Goal: Transaction & Acquisition: Book appointment/travel/reservation

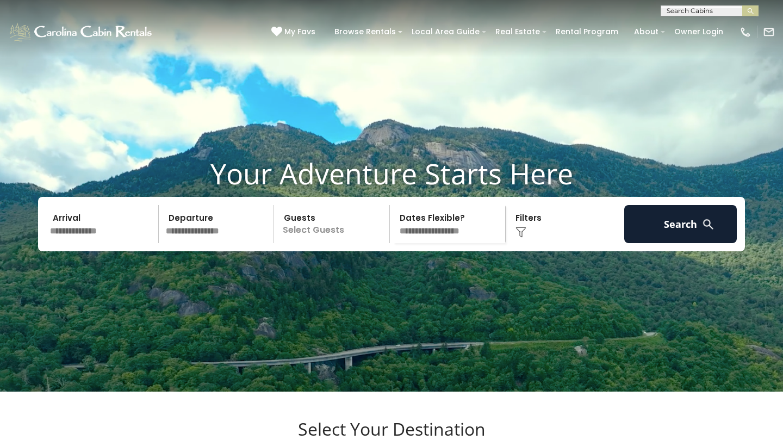
click at [91, 243] on input "text" at bounding box center [102, 224] width 113 height 38
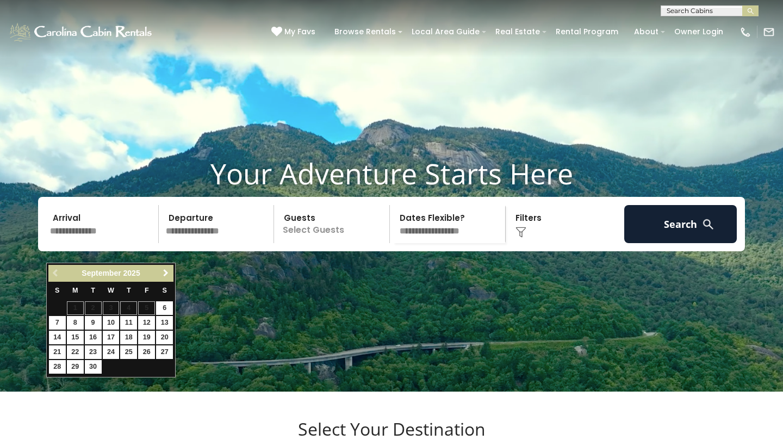
click at [164, 271] on span "Next" at bounding box center [166, 273] width 9 height 9
click at [135, 320] on link "9" at bounding box center [128, 323] width 17 height 14
type input "*******"
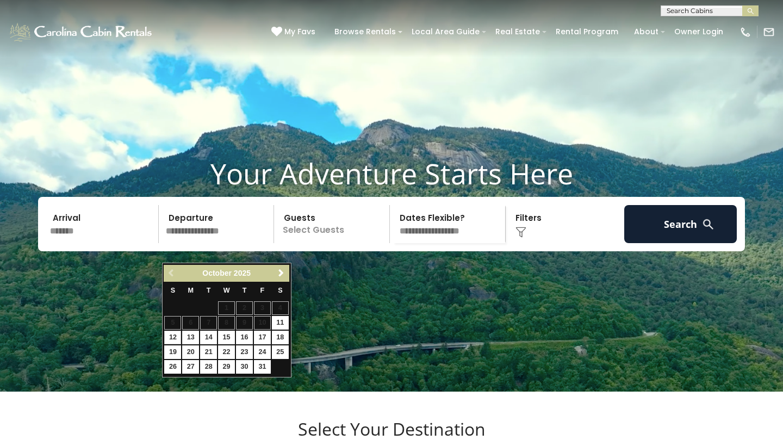
click at [172, 338] on link "12" at bounding box center [172, 338] width 17 height 14
type input "********"
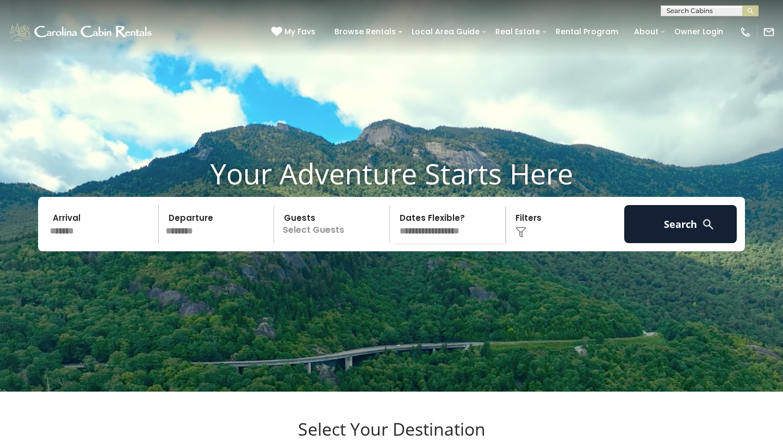
click at [306, 243] on p "Select Guests" at bounding box center [333, 224] width 112 height 38
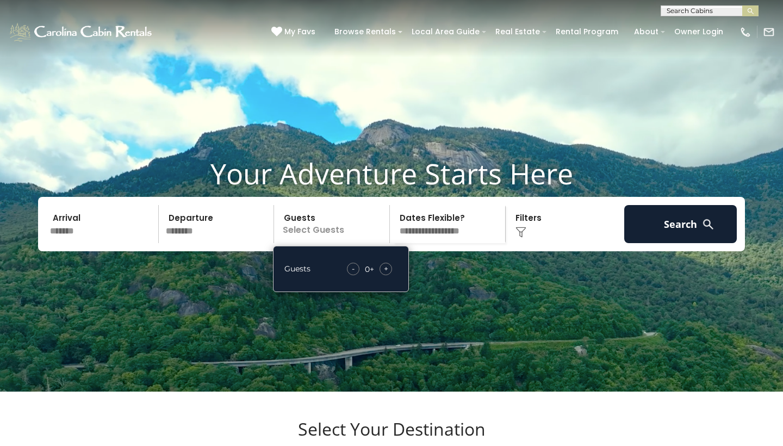
click at [391, 281] on div "Guests - 0 + +" at bounding box center [341, 269] width 136 height 46
click at [391, 275] on div "+" at bounding box center [386, 269] width 13 height 13
click at [393, 275] on div "- 1 + +" at bounding box center [371, 269] width 54 height 13
click at [387, 274] on span "+" at bounding box center [386, 268] width 4 height 11
click at [518, 242] on div "Click to Choose" at bounding box center [565, 224] width 113 height 38
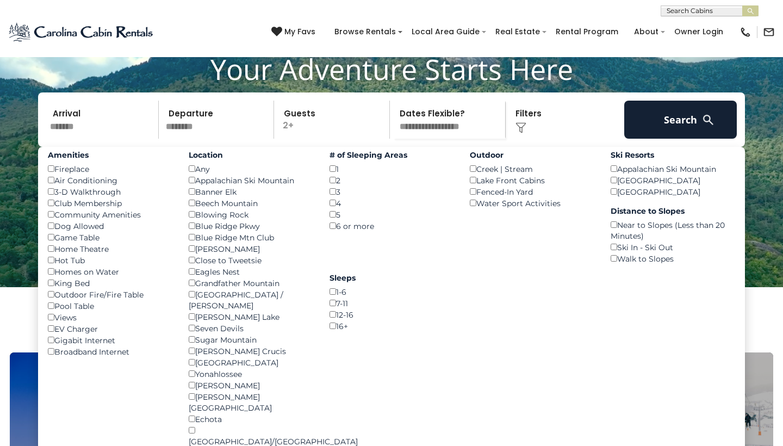
scroll to position [107, 0]
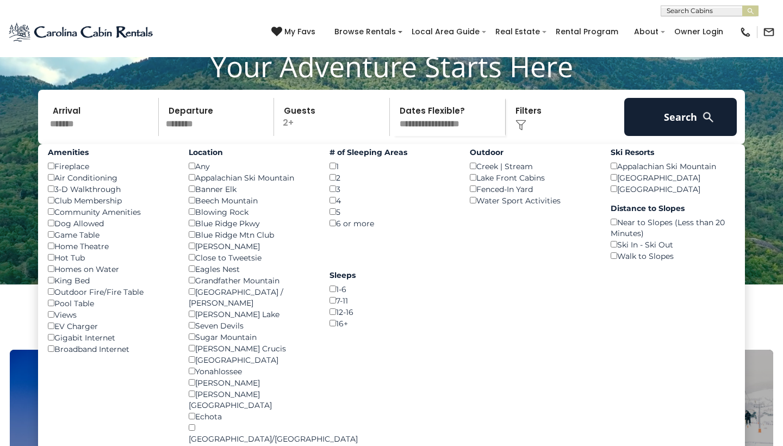
click at [706, 124] on img at bounding box center [709, 117] width 14 height 14
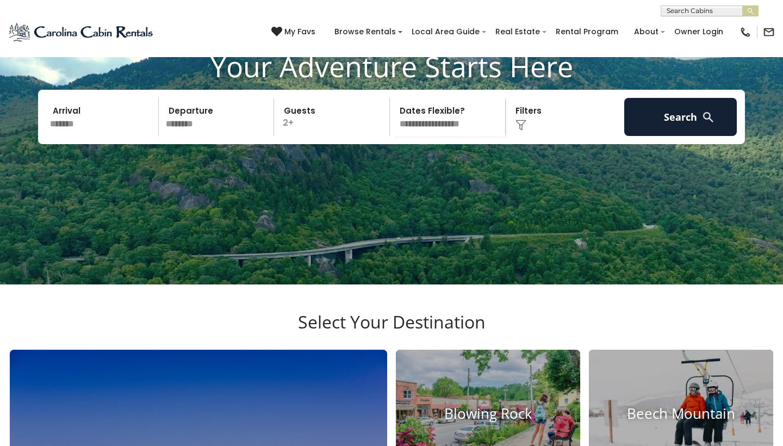
click at [506, 136] on div "**********" at bounding box center [450, 117] width 116 height 38
click at [518, 131] on img at bounding box center [521, 125] width 11 height 11
click at [527, 135] on div "Click to Choose" at bounding box center [565, 117] width 113 height 38
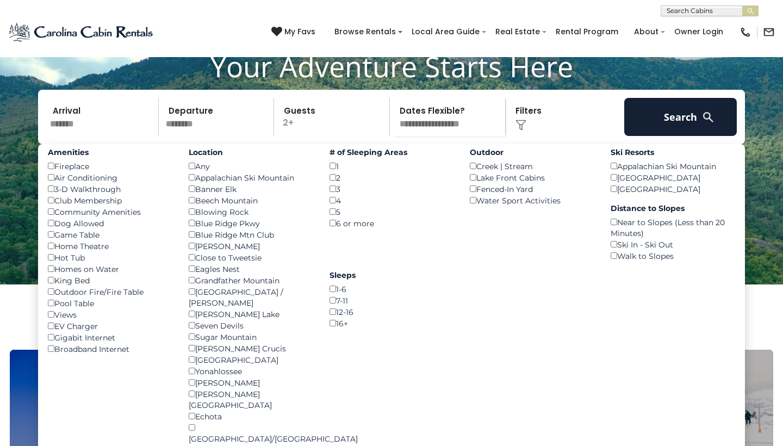
click at [191, 229] on div "Blue Ridge Pkwy ()" at bounding box center [251, 223] width 125 height 11
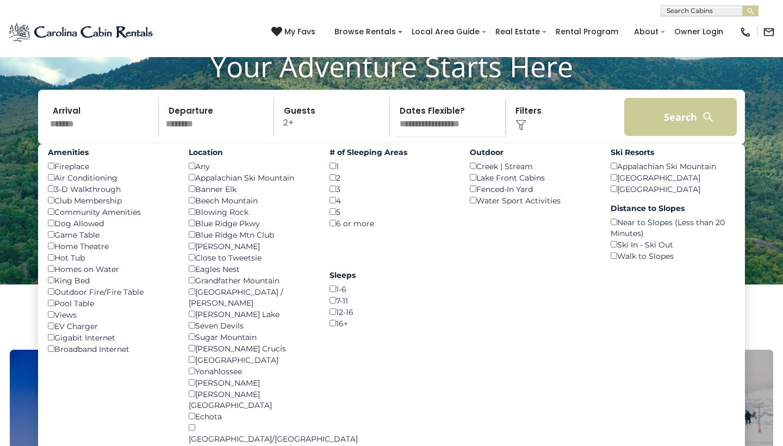
click at [668, 136] on button "Search" at bounding box center [680, 117] width 113 height 38
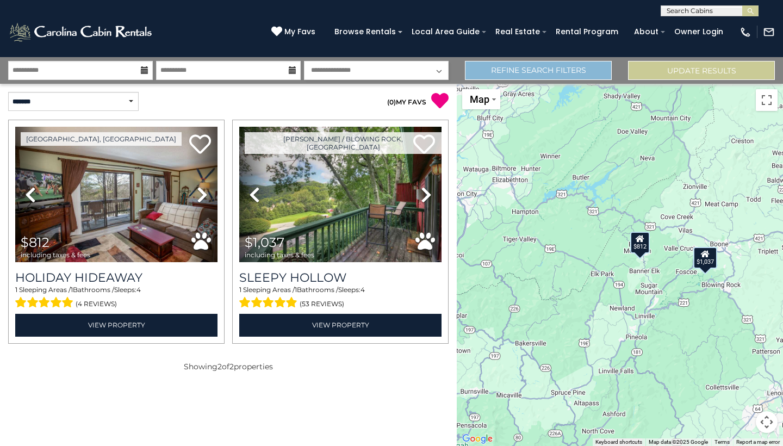
click at [538, 63] on link "Refine Search Filters" at bounding box center [538, 70] width 147 height 19
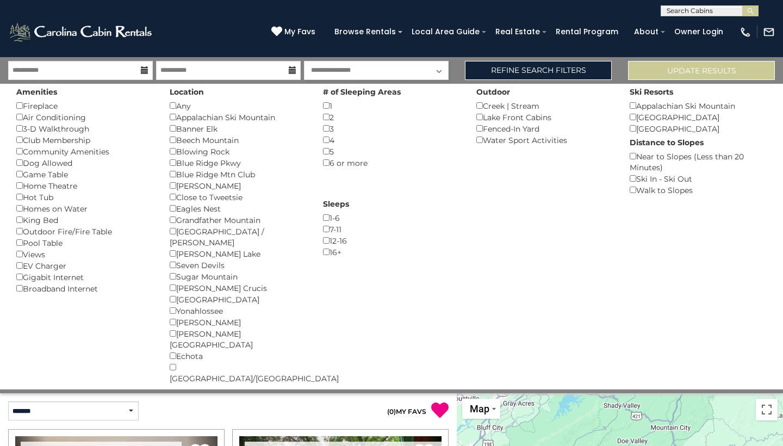
click at [169, 181] on div "Location Any () Appalachian Ski Mountain () Banner Elk () Beech Mountain () Blo…" at bounding box center [238, 234] width 153 height 300
click at [174, 165] on div "Blue Ridge Pkwy ()" at bounding box center [238, 162] width 137 height 11
click at [174, 123] on div "Banner Elk ()" at bounding box center [238, 128] width 137 height 11
click at [715, 65] on button "Please Update Results" at bounding box center [701, 70] width 147 height 19
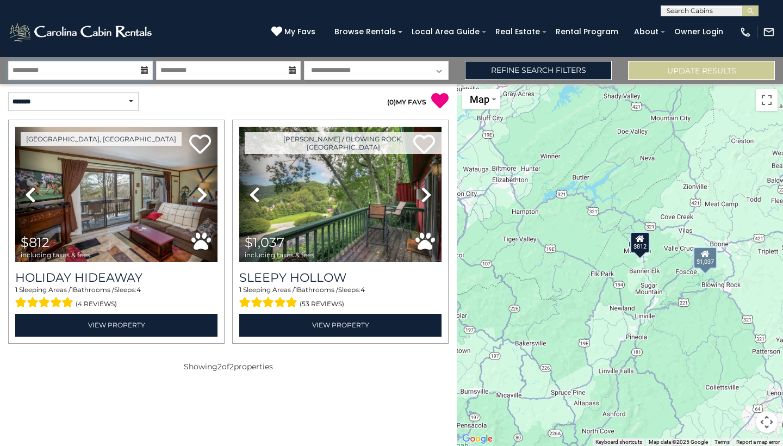
click at [81, 64] on input "**********" at bounding box center [80, 70] width 145 height 19
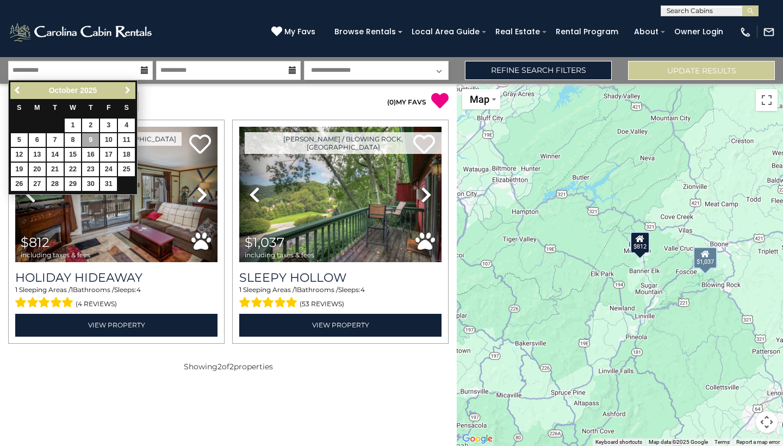
click at [126, 95] on link "Next" at bounding box center [128, 91] width 14 height 14
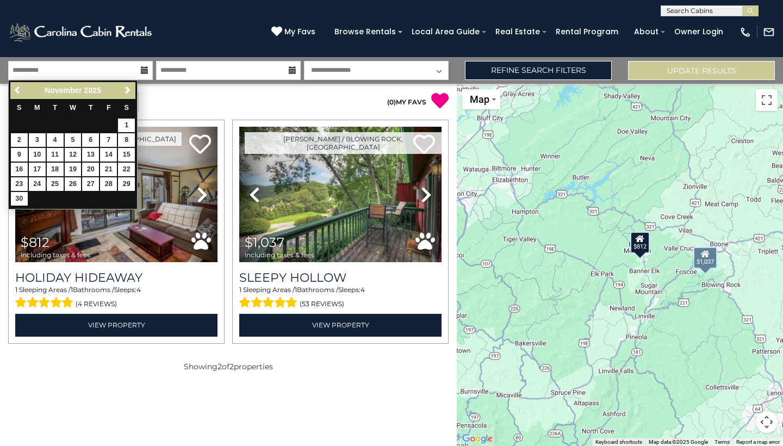
click at [126, 95] on link "Next" at bounding box center [128, 91] width 14 height 14
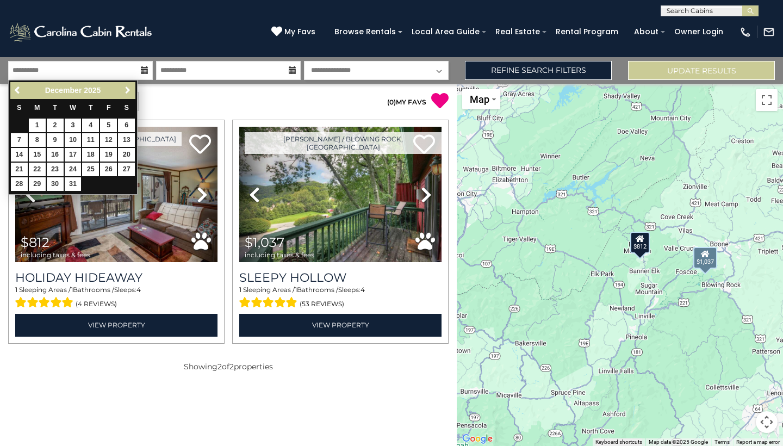
click at [126, 95] on link "Next" at bounding box center [128, 91] width 14 height 14
click at [78, 172] on link "21" at bounding box center [73, 170] width 17 height 14
type input "*******"
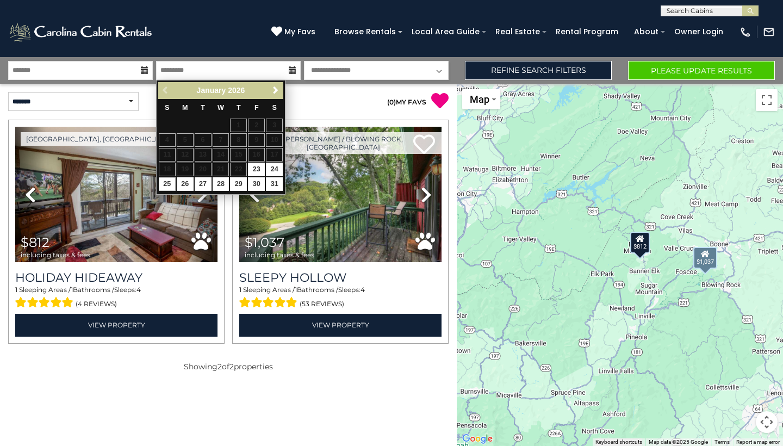
click at [165, 185] on link "25" at bounding box center [167, 184] width 17 height 14
type input "*******"
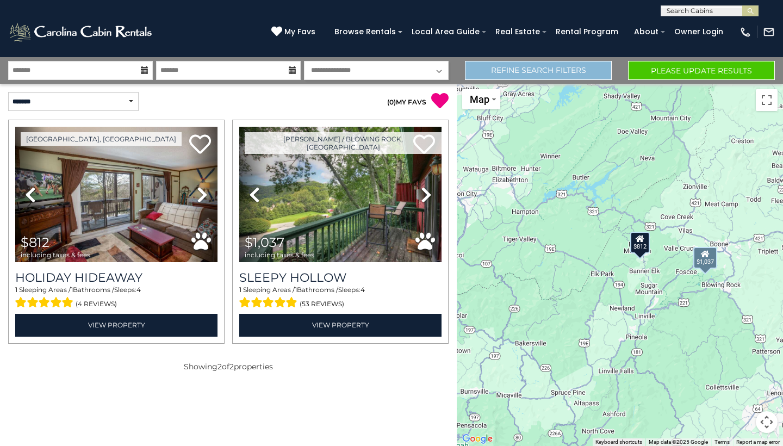
click at [496, 70] on link "Refine Search Filters" at bounding box center [538, 70] width 147 height 19
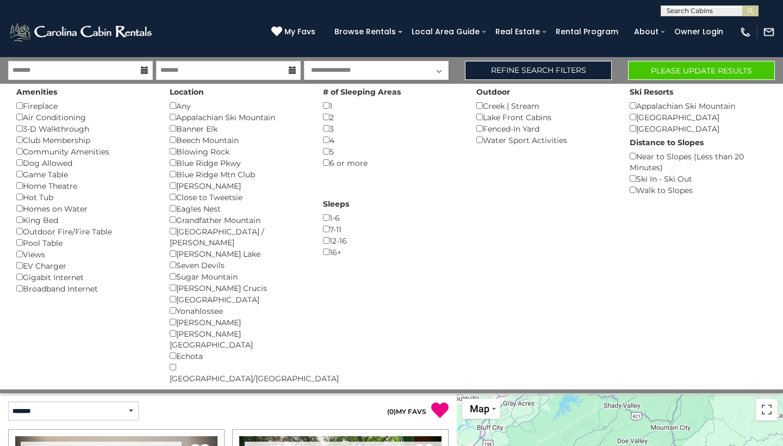
click at [656, 69] on button "Please Update Results" at bounding box center [701, 70] width 147 height 19
